Goal: Navigation & Orientation: Find specific page/section

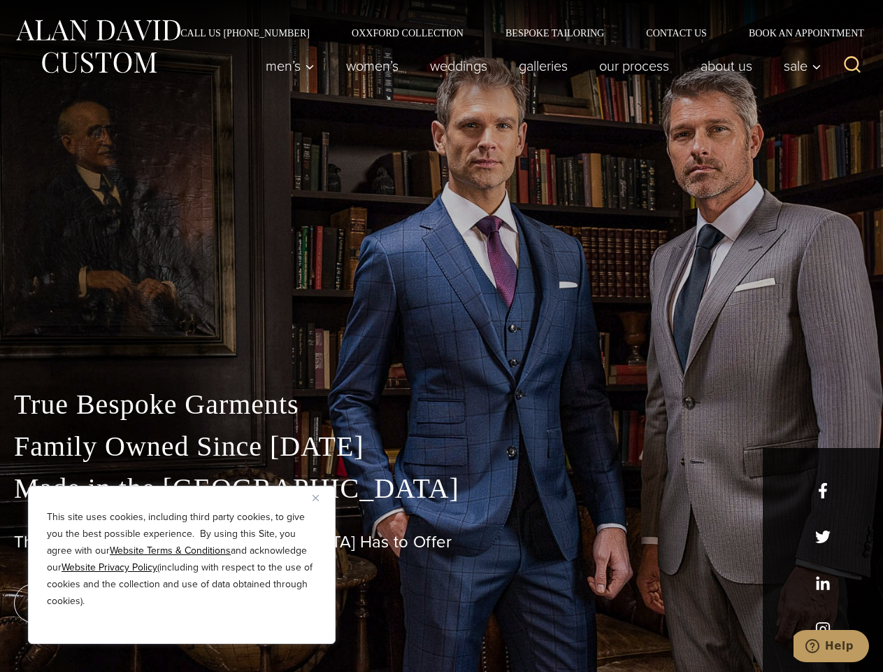
click at [441, 336] on div "True Bespoke Garments Family Owned Since [DATE] Made in [GEOGRAPHIC_DATA] The B…" at bounding box center [441, 492] width 883 height 358
click at [321, 497] on button "Close" at bounding box center [321, 497] width 17 height 17
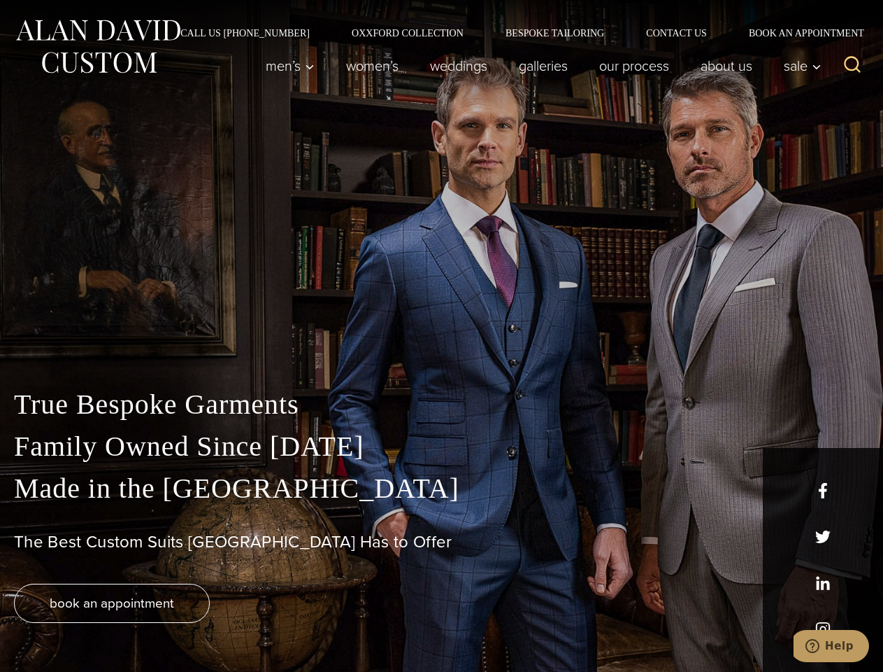
click at [182, 625] on div "True Bespoke Garments Family Owned Since [DATE] Made in [GEOGRAPHIC_DATA] The B…" at bounding box center [441, 527] width 883 height 288
click at [853, 66] on icon "Search" at bounding box center [853, 65] width 20 height 20
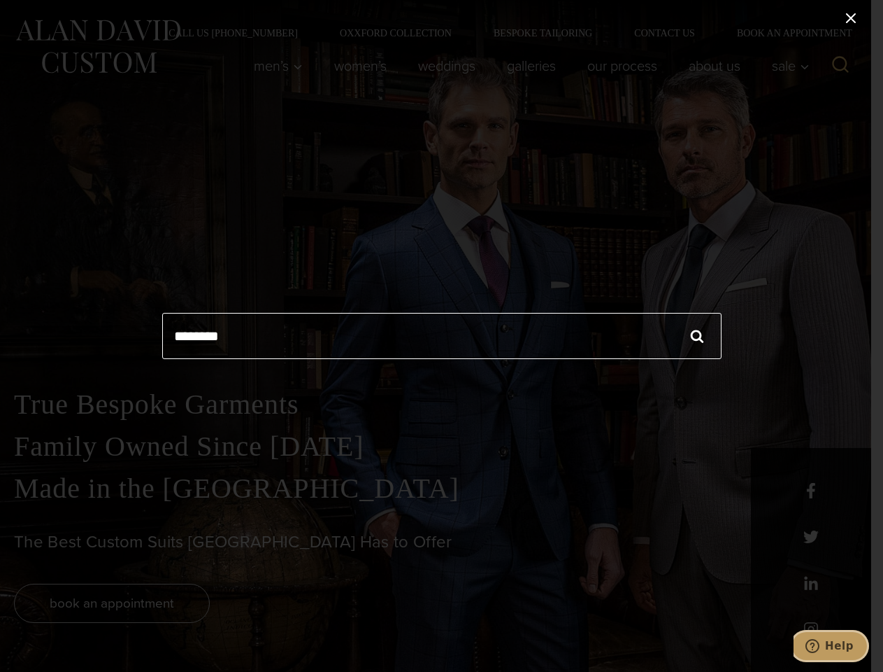
click at [820, 646] on icon "Help" at bounding box center [813, 646] width 14 height 14
